Goal: Transaction & Acquisition: Download file/media

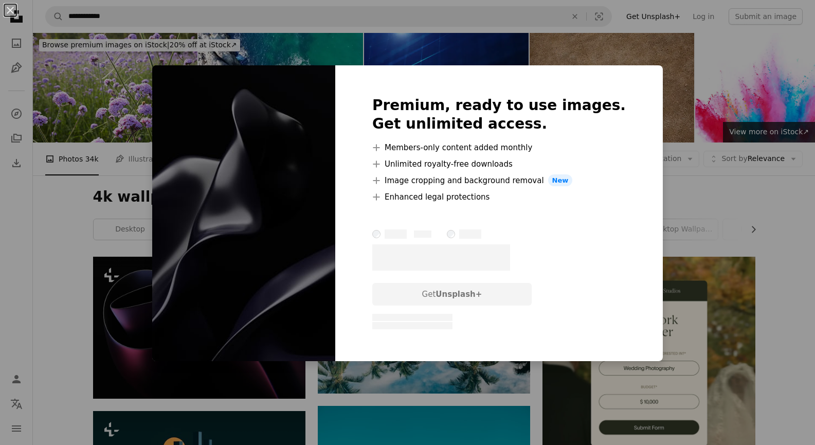
scroll to position [799, 0]
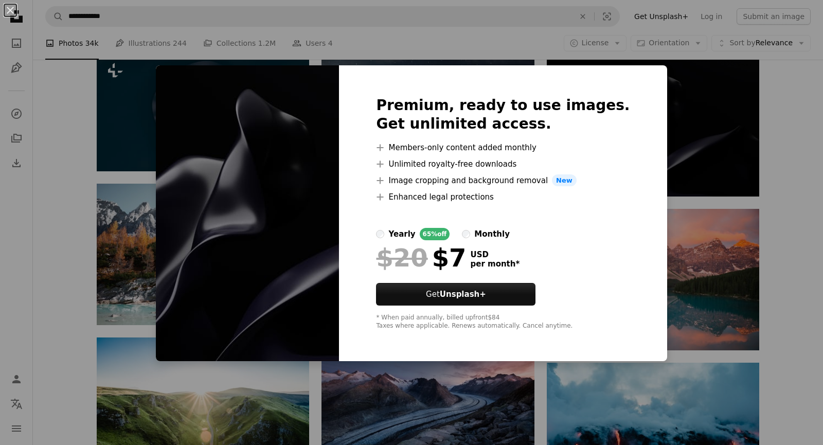
click at [658, 190] on div "An X shape Premium, ready to use images. Get unlimited access. A plus sign Memb…" at bounding box center [411, 222] width 823 height 445
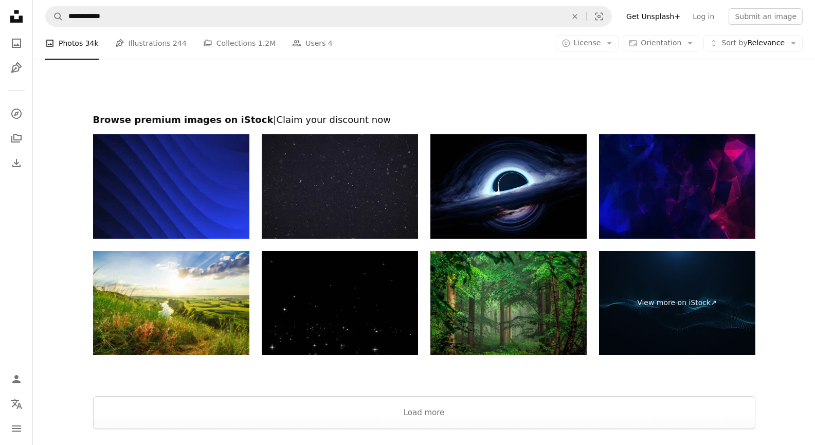
scroll to position [1398, 0]
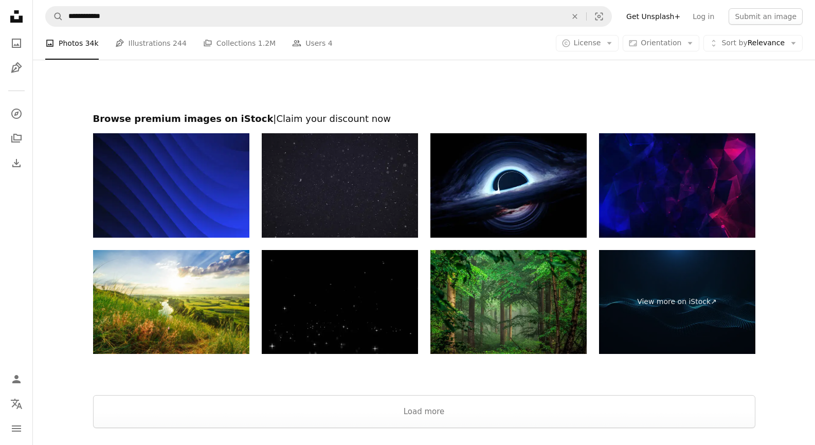
click at [324, 295] on img at bounding box center [340, 302] width 156 height 104
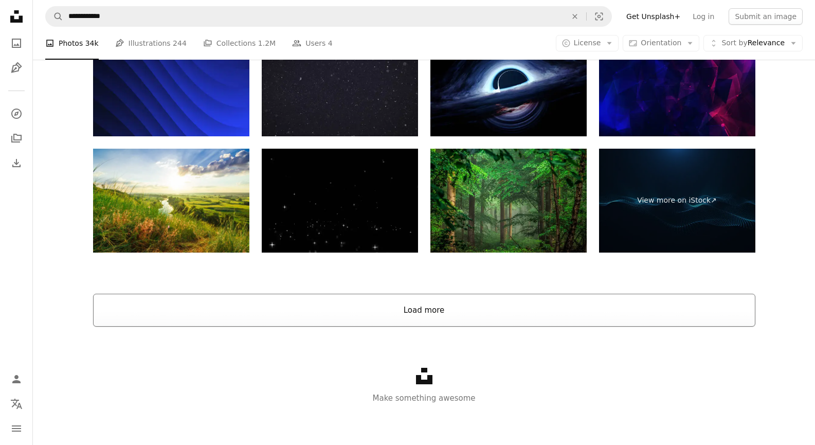
click at [416, 320] on button "Load more" at bounding box center [424, 310] width 663 height 33
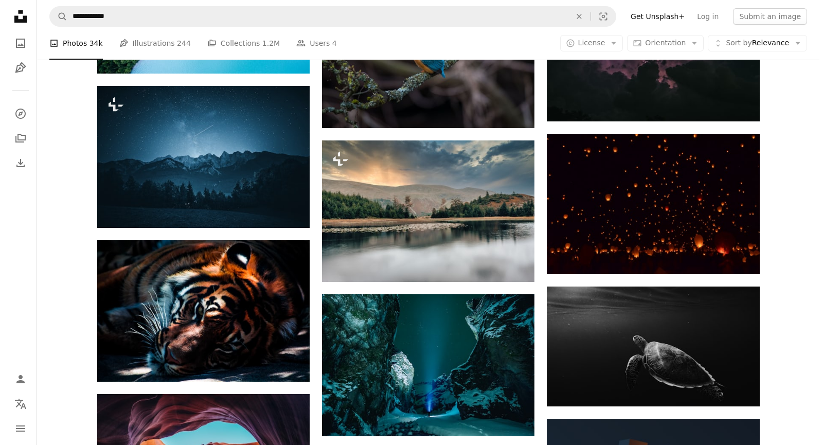
scroll to position [2275, 0]
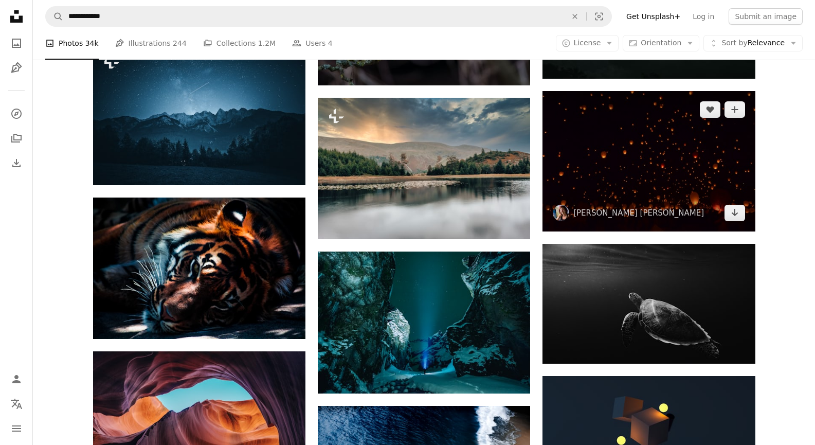
click at [656, 188] on img at bounding box center [649, 161] width 212 height 141
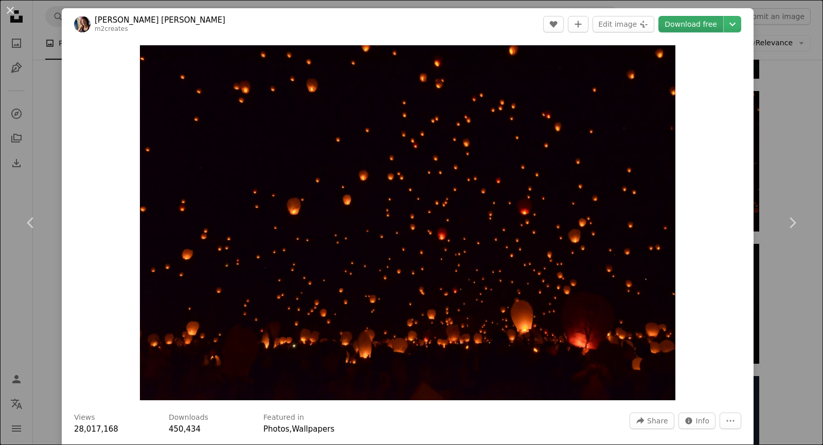
click at [694, 30] on link "Download free" at bounding box center [691, 24] width 65 height 16
